Goal: Information Seeking & Learning: Learn about a topic

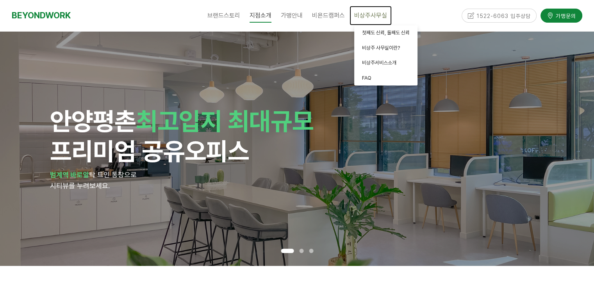
click at [375, 16] on span "비상주사무실" at bounding box center [370, 15] width 33 height 7
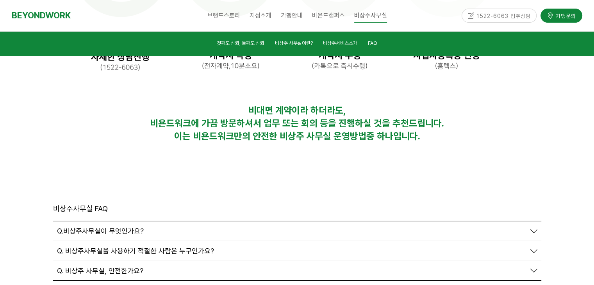
scroll to position [2656, 0]
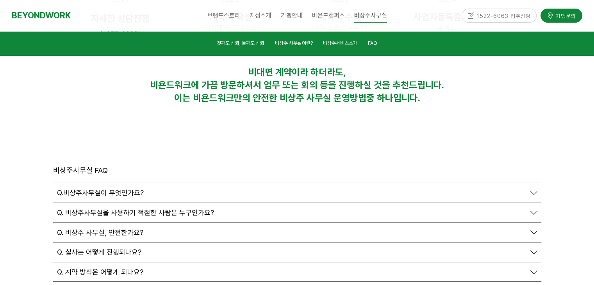
click at [137, 268] on span "Q. 계약 방식은 어떻게 되나요?" at bounding box center [100, 272] width 86 height 9
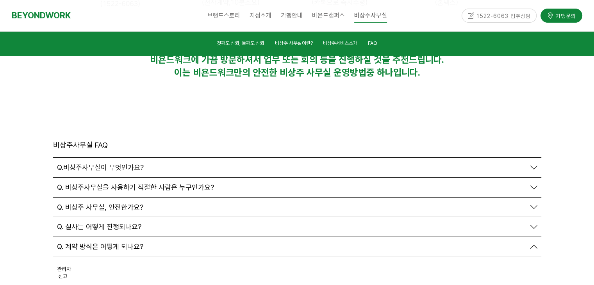
scroll to position [2695, 0]
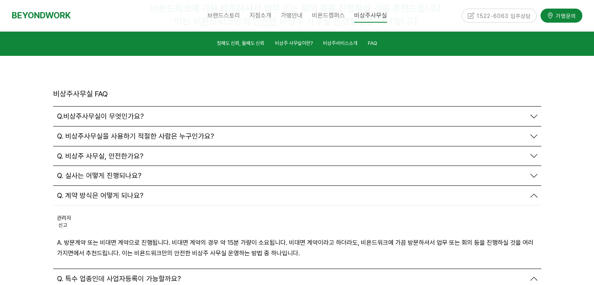
scroll to position [2773, 0]
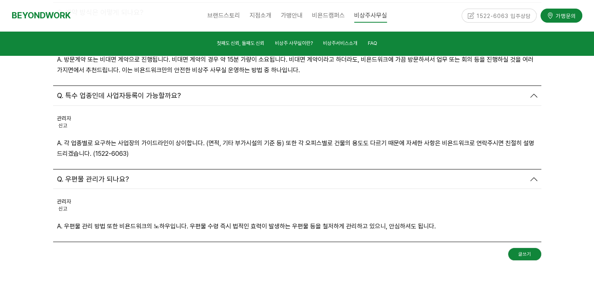
scroll to position [2929, 0]
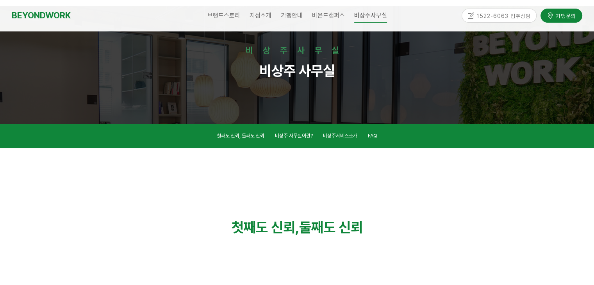
scroll to position [39, 0]
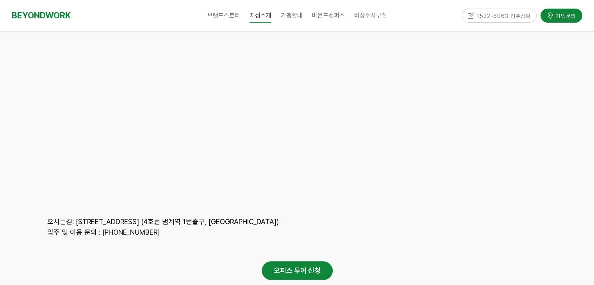
scroll to position [3711, 0]
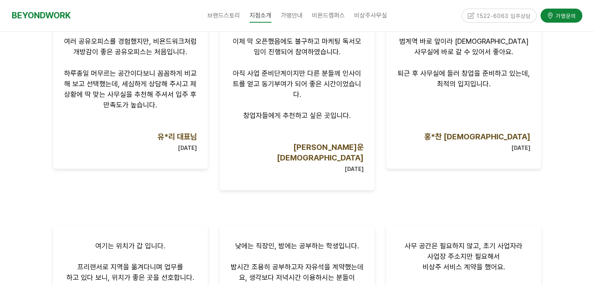
scroll to position [899, 0]
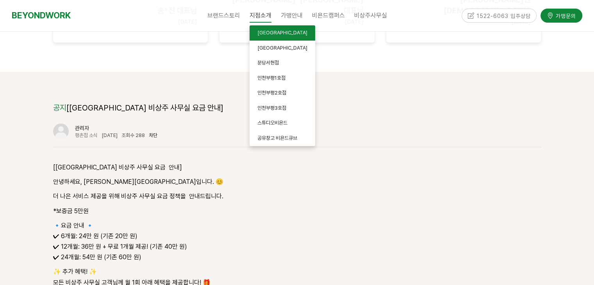
click at [269, 32] on span "[GEOGRAPHIC_DATA]" at bounding box center [282, 33] width 50 height 6
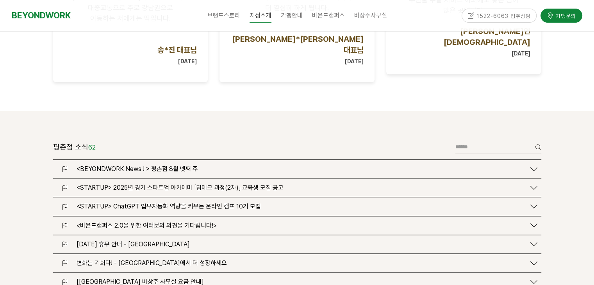
scroll to position [937, 0]
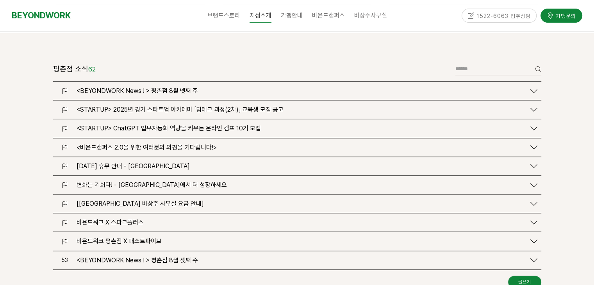
click at [167, 200] on span "[[GEOGRAPHIC_DATA] 비상주 사무실 요금 안내]" at bounding box center [140, 203] width 127 height 7
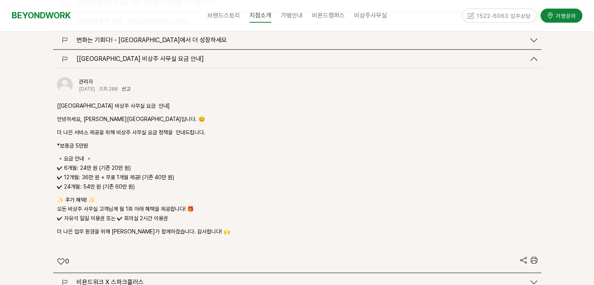
scroll to position [1172, 0]
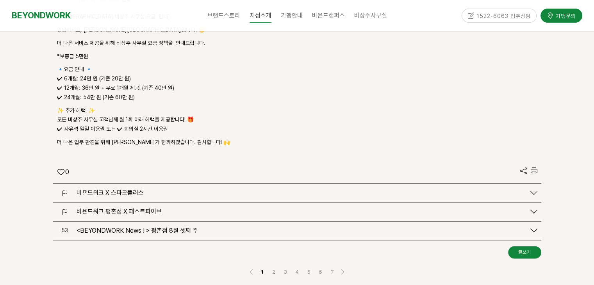
click at [150, 208] on span "비욘드워크 평촌점 X 패스트파이브" at bounding box center [119, 211] width 85 height 7
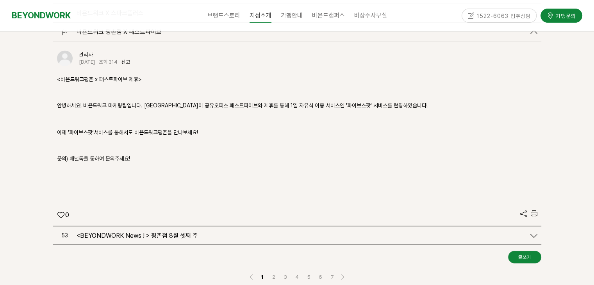
scroll to position [1367, 0]
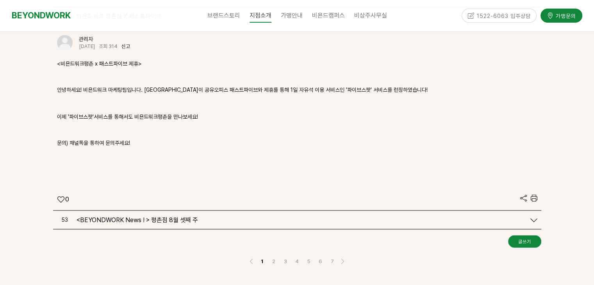
click at [253, 216] on div "<BEYONDWORK News ! > 평촌점 8월 셋째 주" at bounding box center [299, 219] width 453 height 7
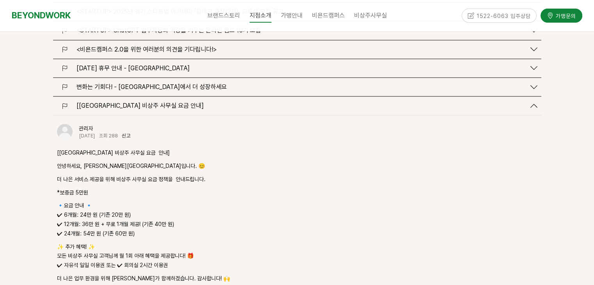
scroll to position [1055, 0]
